Goal: Transaction & Acquisition: Download file/media

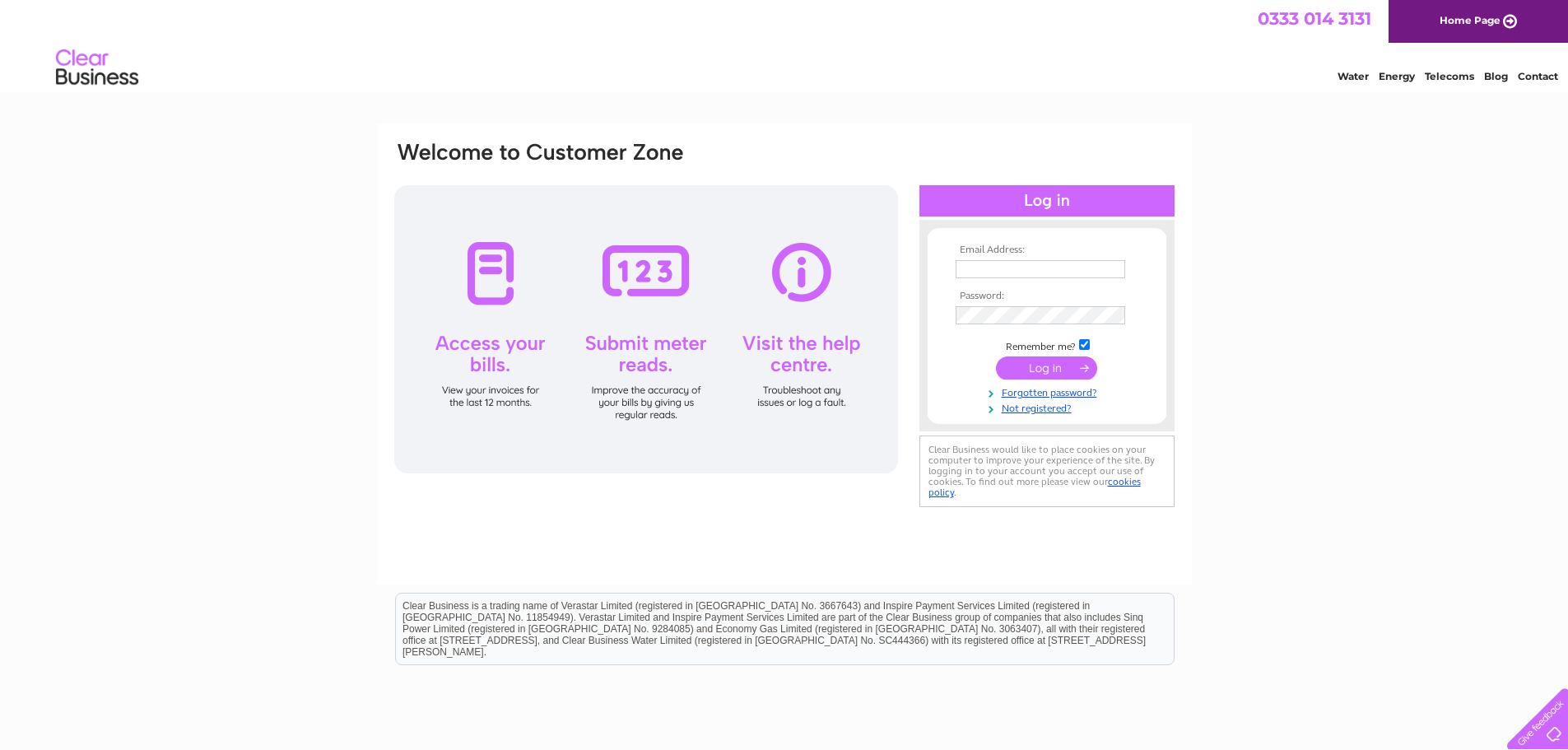
type input "yvette.marsden@gap.uk.com"
click at [1032, 361] on input "submit" at bounding box center [1046, 367] width 101 height 23
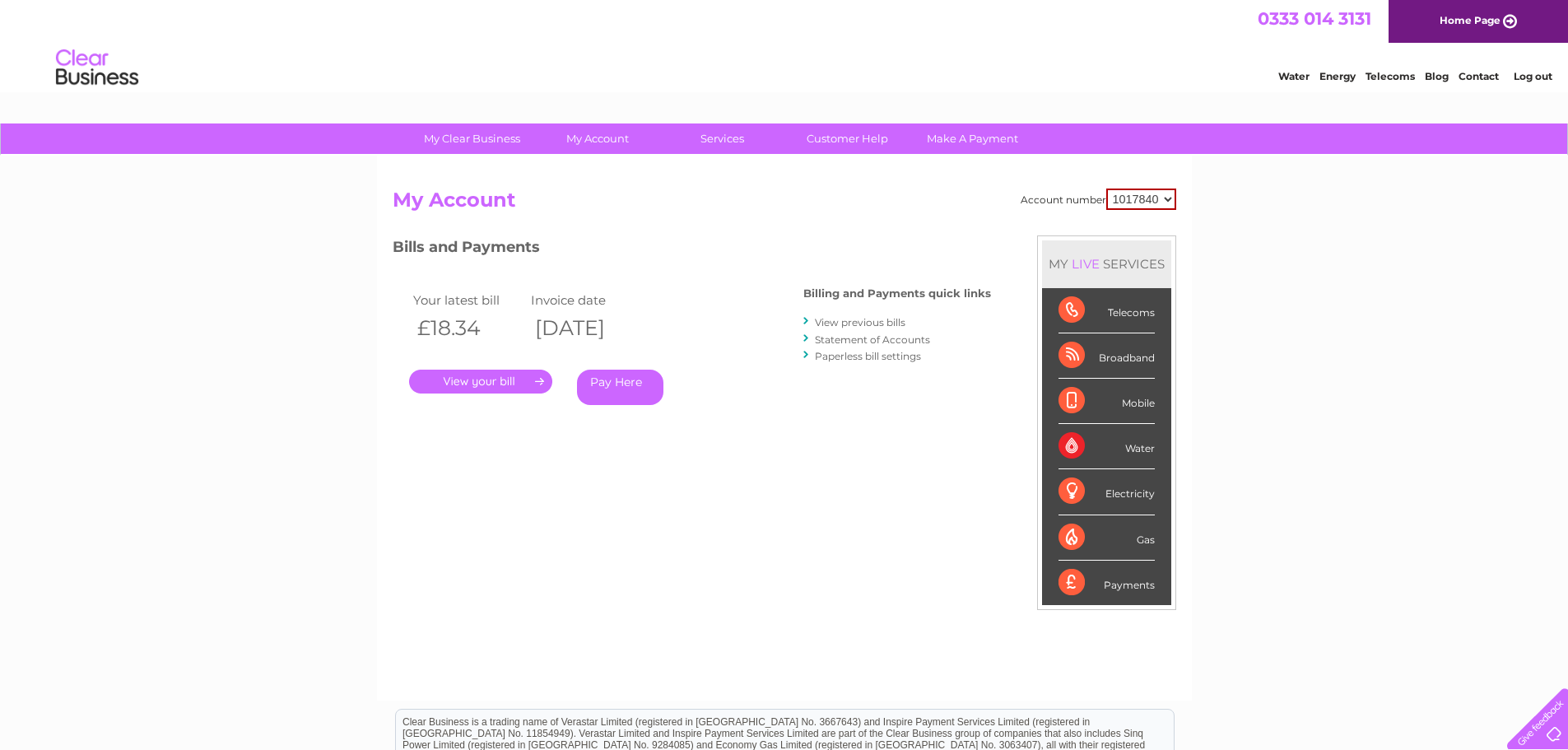
click at [1143, 197] on select "1017840 1018692 1054771 1066257" at bounding box center [1140, 198] width 70 height 21
select select "1066257"
click at [1106, 188] on select "1017840 1018692 1054771 1066257" at bounding box center [1140, 198] width 70 height 21
drag, startPoint x: 1218, startPoint y: 263, endPoint x: 1190, endPoint y: 388, distance: 128.1
click at [1218, 263] on div "My Clear Business Login Details My Details My Preferences Link Account My Accou…" at bounding box center [784, 552] width 1568 height 858
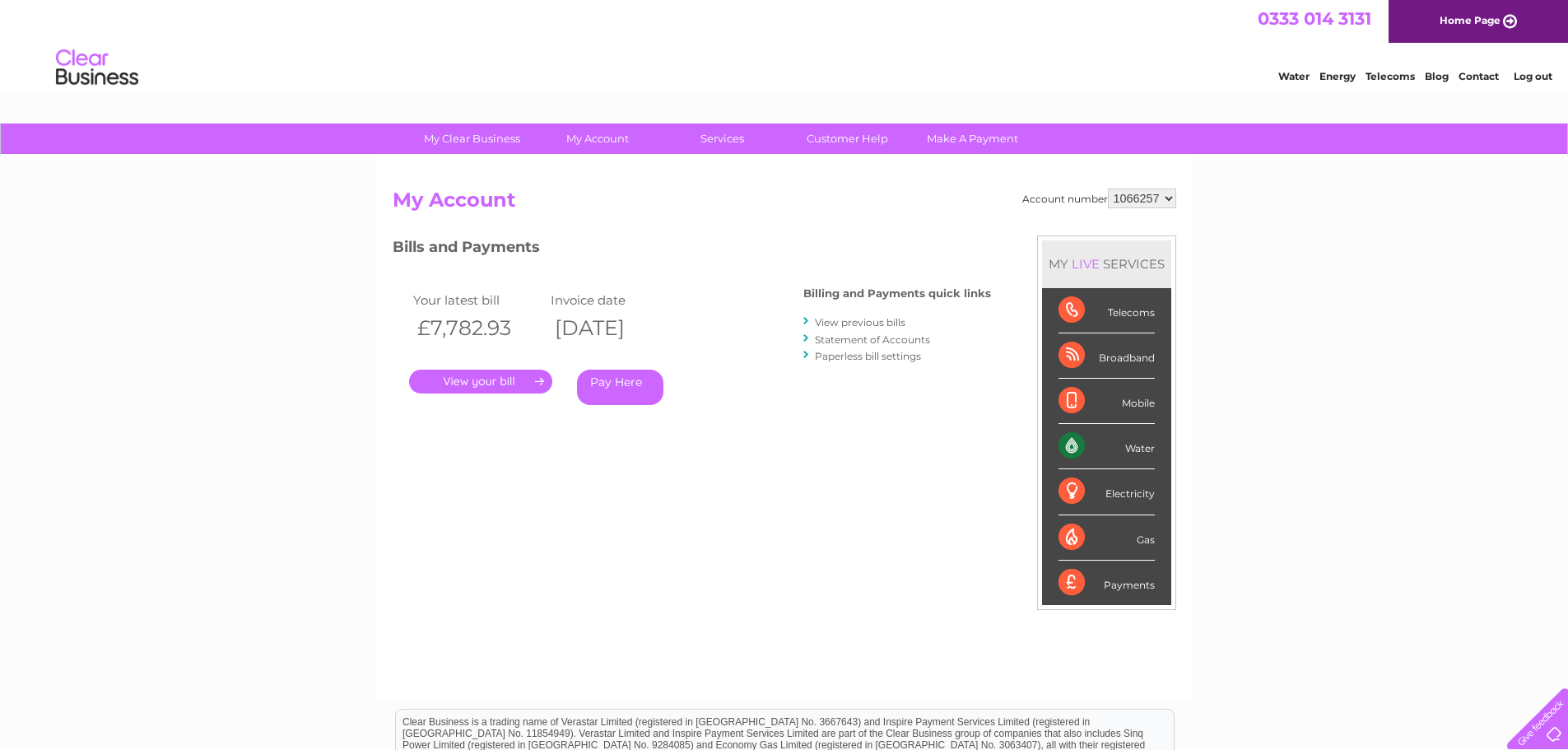
click at [881, 321] on link "View previous bills" at bounding box center [860, 322] width 91 height 13
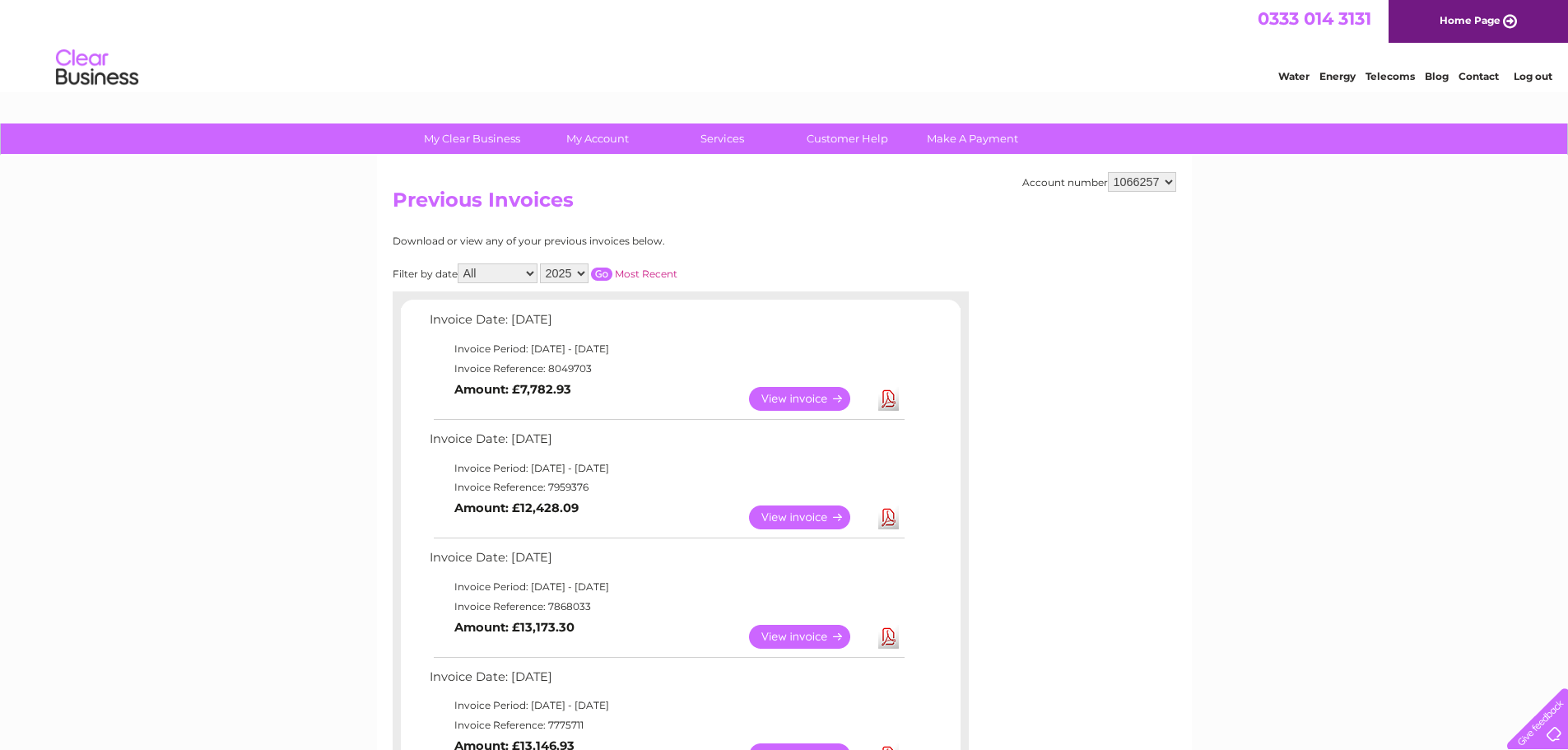
click at [892, 516] on link "Download" at bounding box center [888, 517] width 20 height 24
